Goal: Navigation & Orientation: Find specific page/section

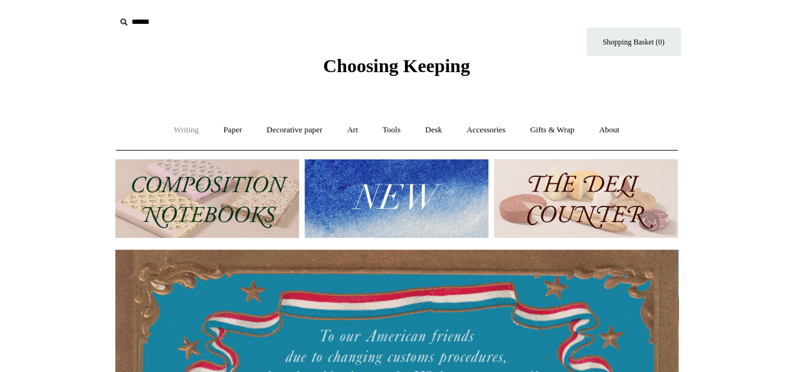
click at [181, 130] on link "Writing +" at bounding box center [186, 129] width 48 height 33
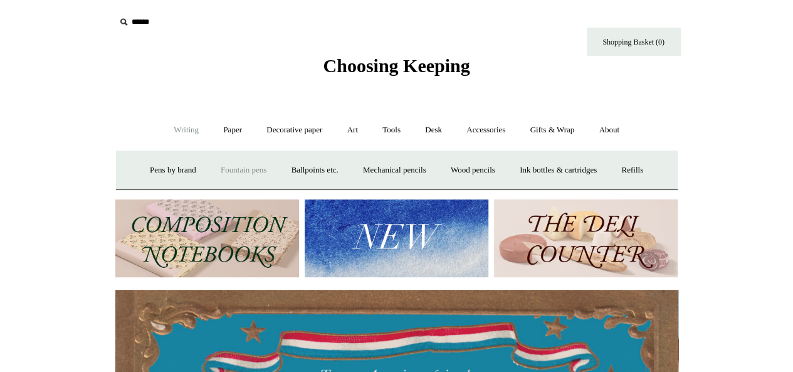
click at [219, 169] on link "Fountain pens +" at bounding box center [243, 170] width 68 height 33
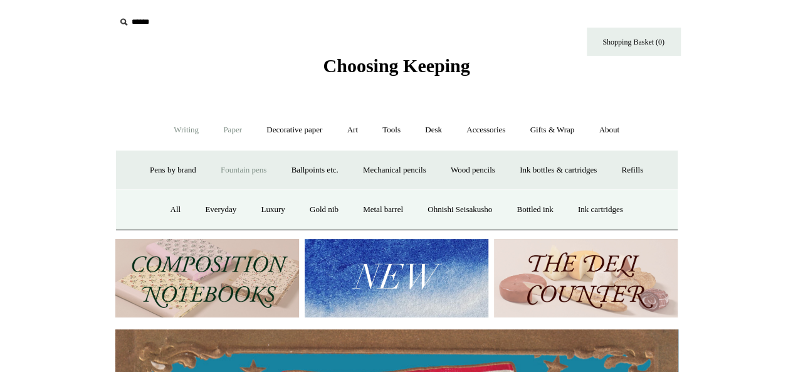
click at [224, 126] on link "Paper +" at bounding box center [232, 129] width 41 height 33
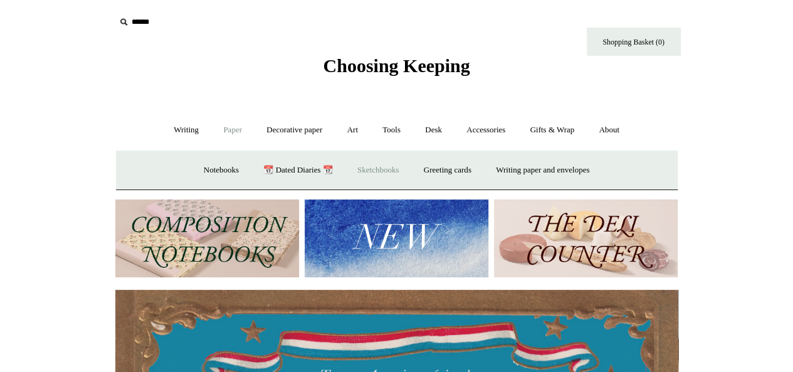
click at [391, 165] on link "Sketchbooks +" at bounding box center [378, 170] width 64 height 33
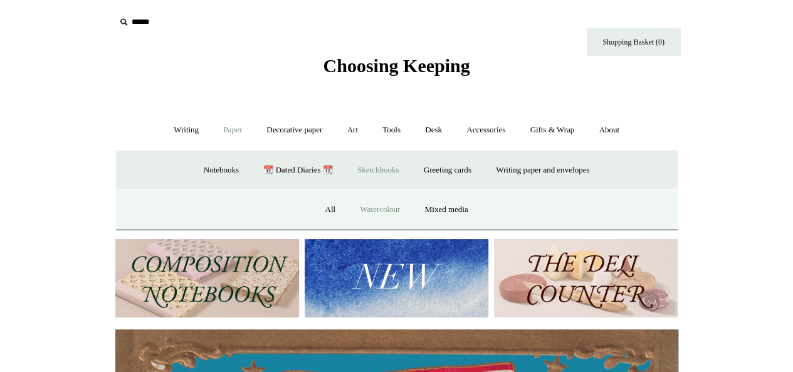
click at [377, 201] on link "Watercolour" at bounding box center [380, 209] width 63 height 33
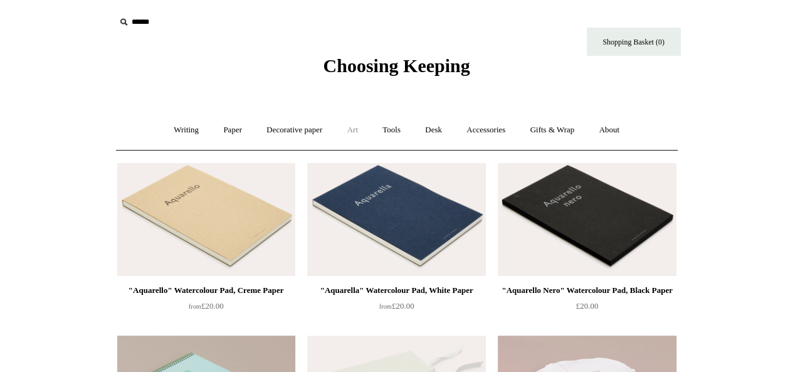
click at [361, 130] on link "Art +" at bounding box center [352, 129] width 33 height 33
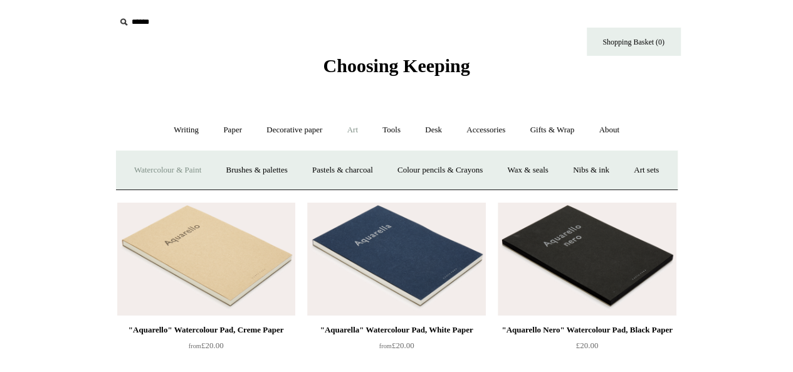
click at [176, 175] on link "Watercolour & Paint" at bounding box center [168, 170] width 90 height 33
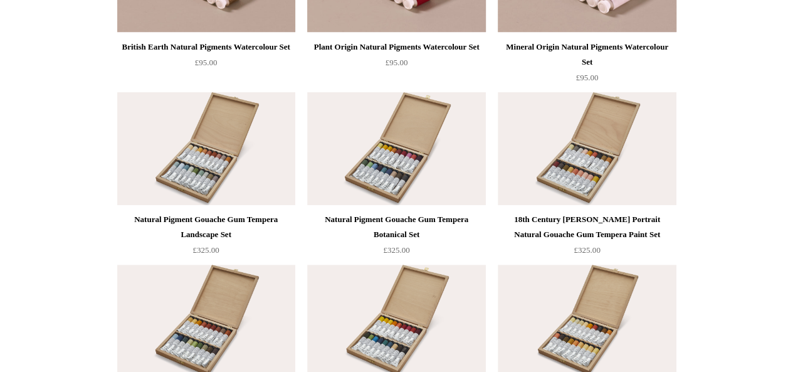
scroll to position [2360, 0]
